Goal: Use online tool/utility: Utilize a website feature to perform a specific function

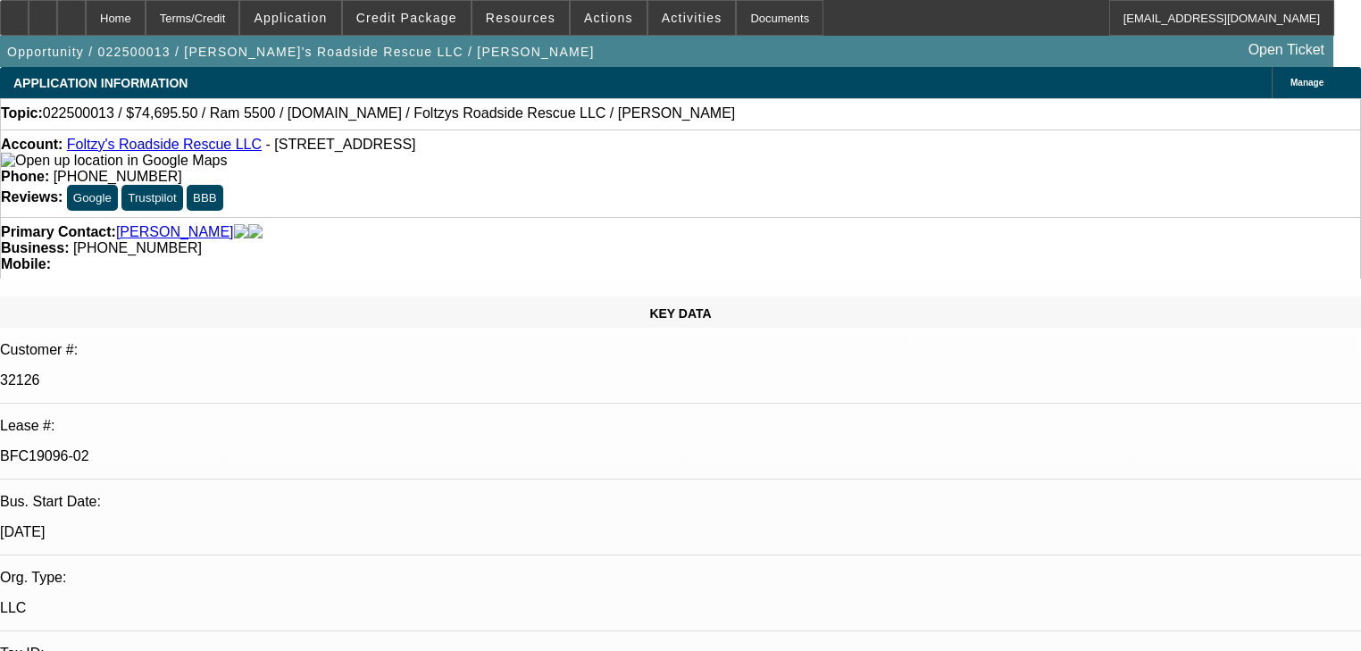
select select "0"
select select "0.1"
select select "4"
select select "0"
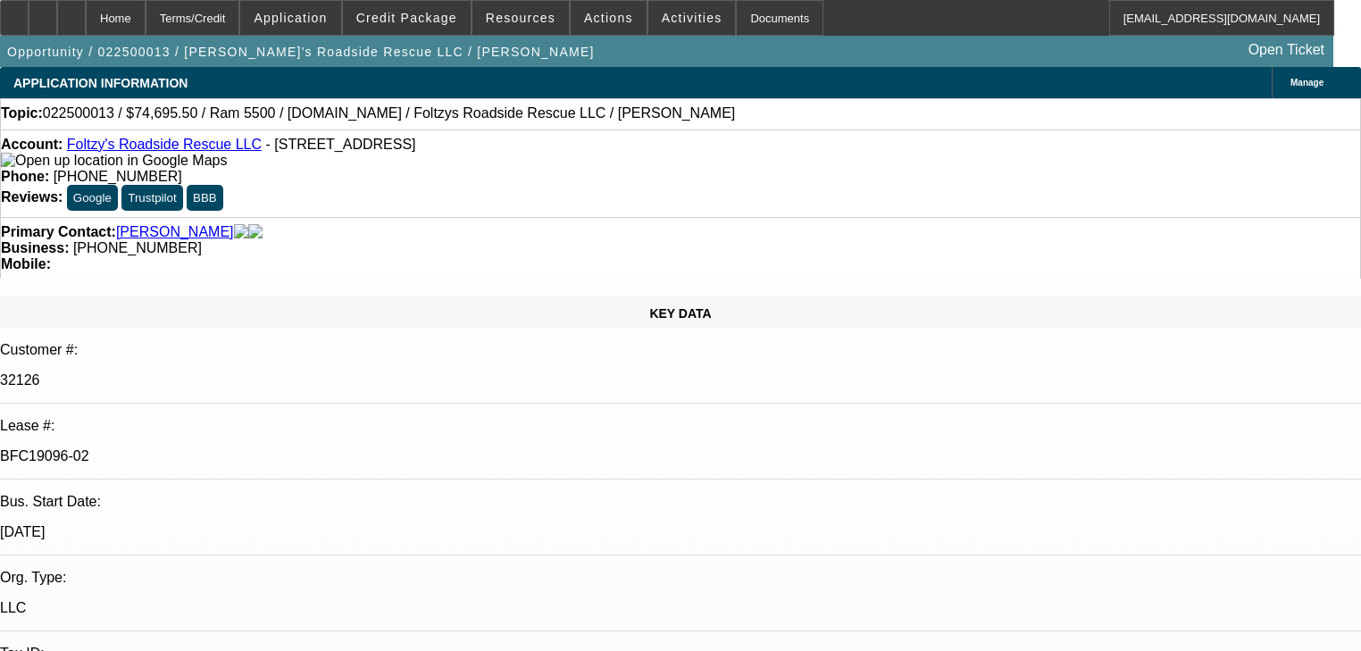
select select "0"
select select "0.1"
select select "4"
select select "0.1"
select select "2"
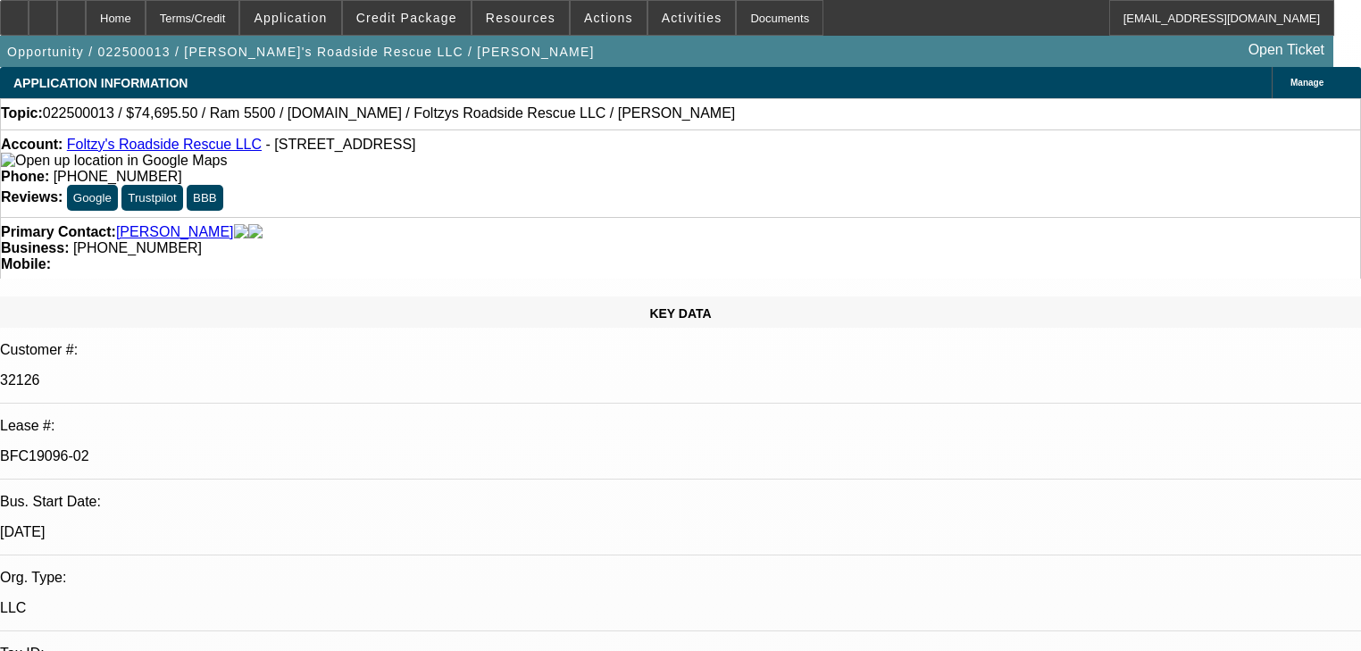
select select "2"
select select "0.1"
select select "4"
select select "0"
select select "2"
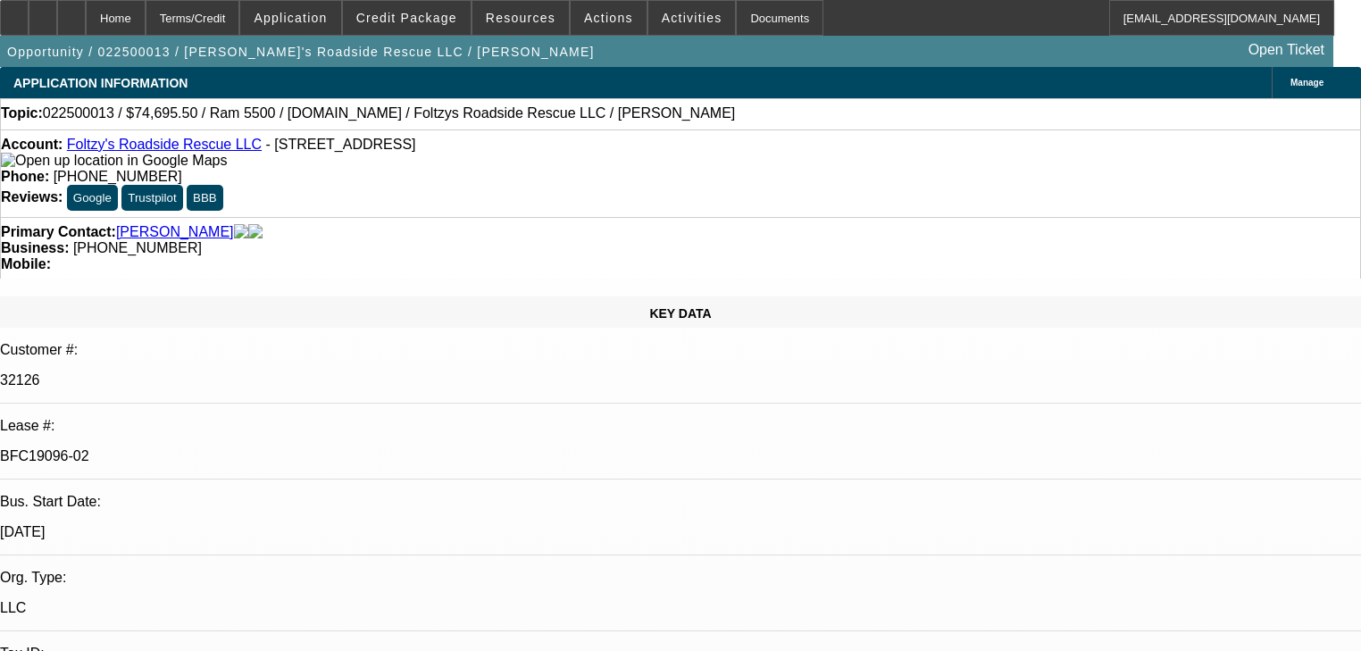
select select "2"
select select "0.1"
select select "4"
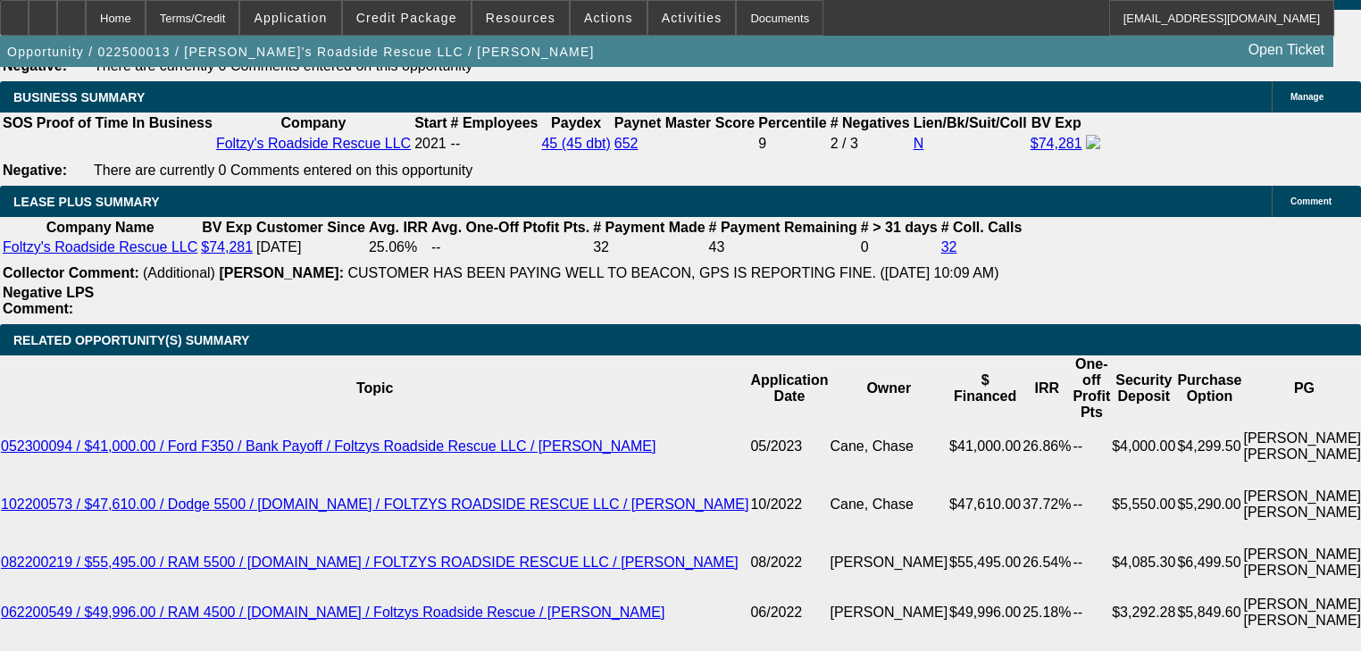
scroll to position [2744, 0]
